Goal: Task Accomplishment & Management: Use online tool/utility

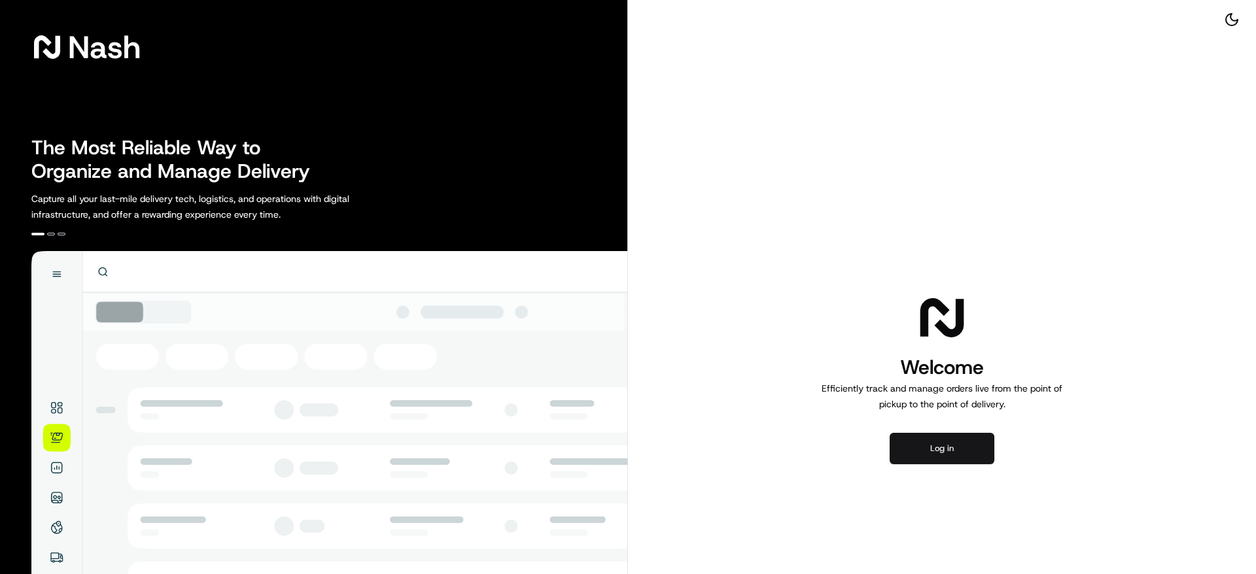
click at [949, 453] on button "Log in" at bounding box center [941, 448] width 105 height 31
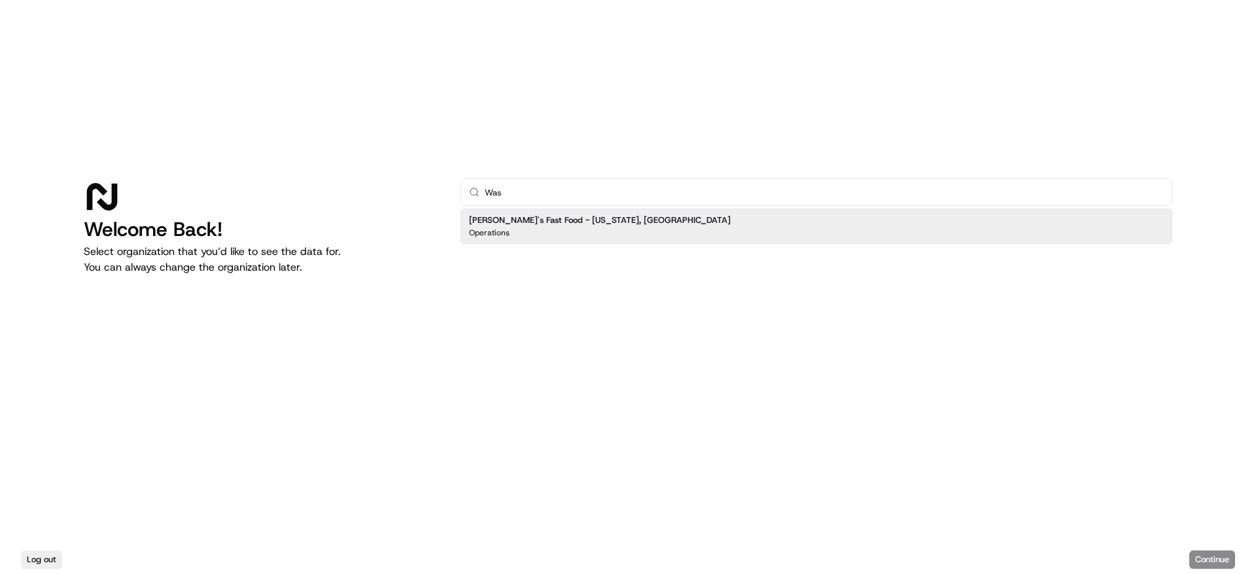
type input "Was"
click at [591, 213] on div "[PERSON_NAME]'s Fast Food - [US_STATE], [GEOGRAPHIC_DATA] Operations" at bounding box center [816, 226] width 712 height 35
click at [1194, 560] on button "Continue" at bounding box center [1212, 560] width 46 height 18
